Goal: Find specific page/section: Find specific page/section

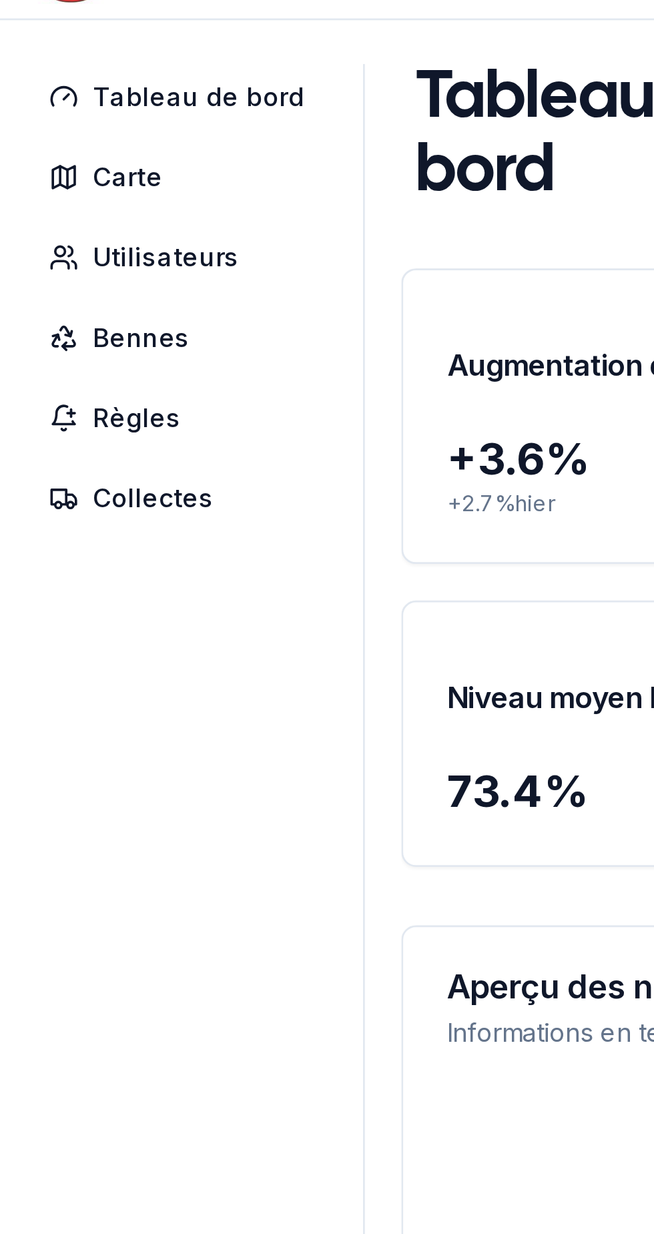
click at [51, 154] on span "Bennes" at bounding box center [62, 159] width 35 height 13
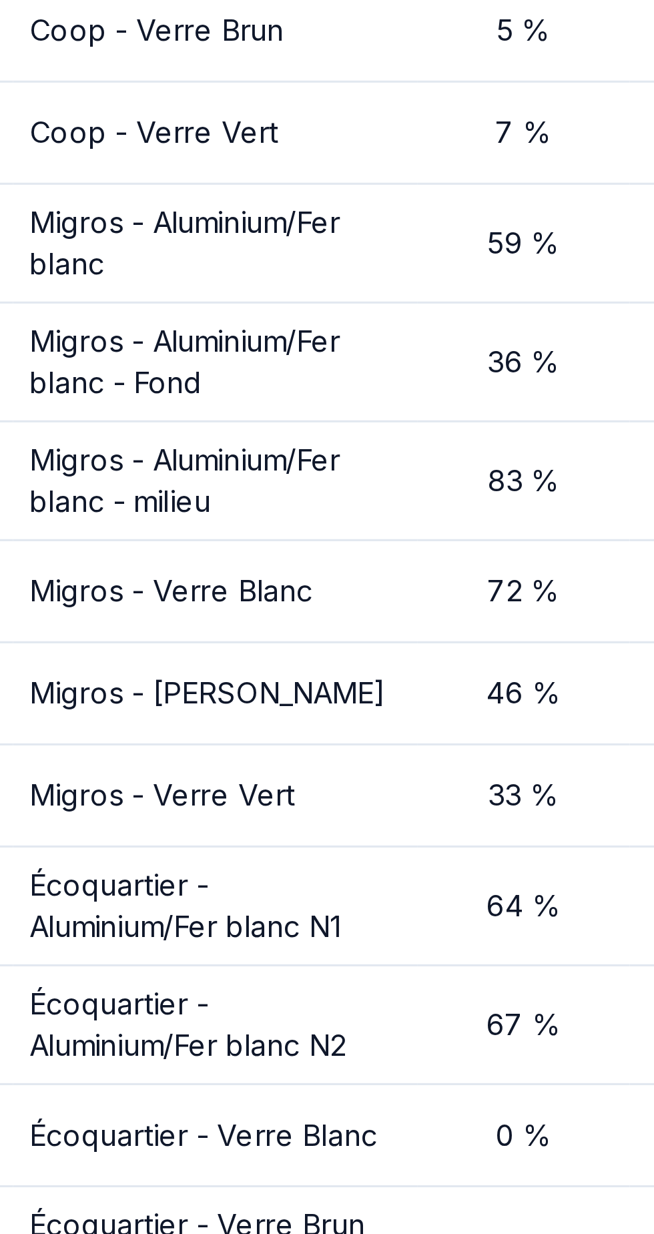
scroll to position [2, 0]
